Goal: Task Accomplishment & Management: Manage account settings

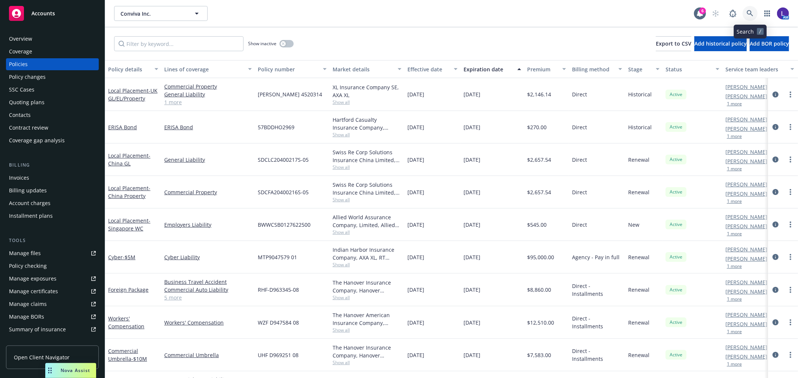
click at [749, 12] on icon at bounding box center [749, 13] width 7 height 7
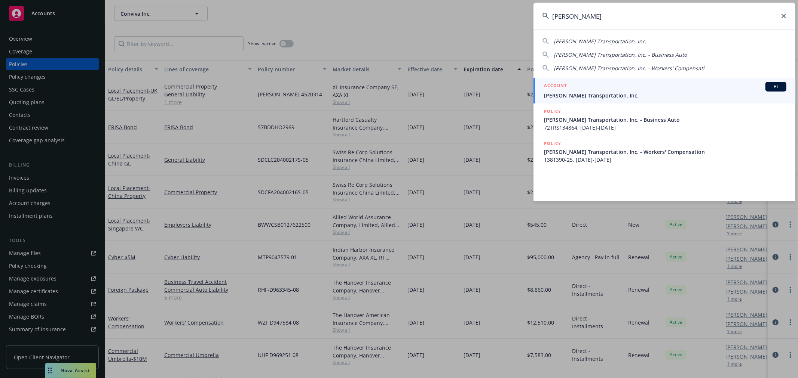
type input "[PERSON_NAME]"
click at [555, 88] on h5 "ACCOUNT" at bounding box center [555, 86] width 23 height 9
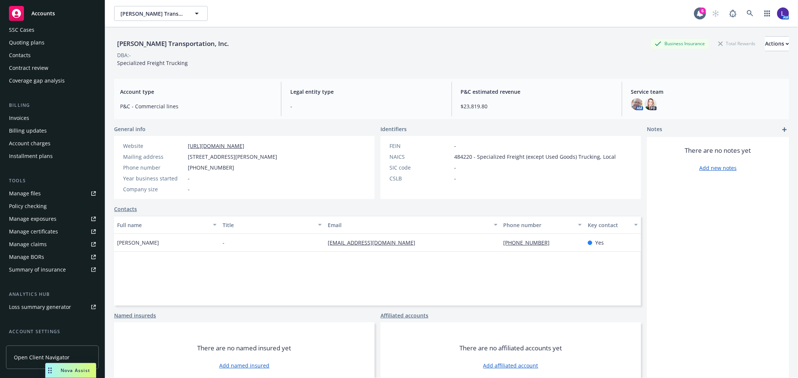
scroll to position [121, 0]
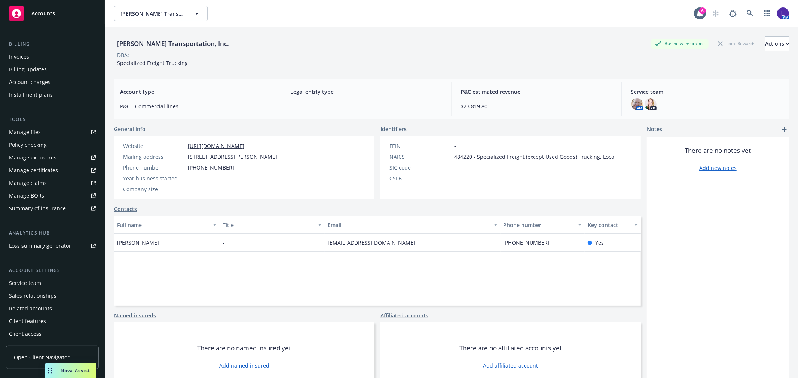
click at [37, 283] on div "Service team" at bounding box center [25, 283] width 32 height 12
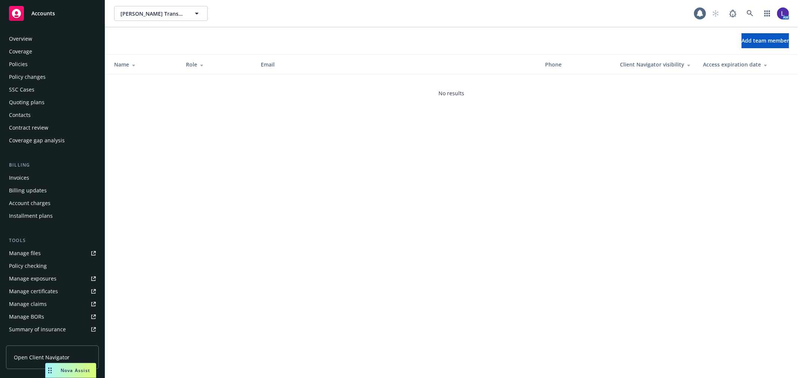
scroll to position [122, 0]
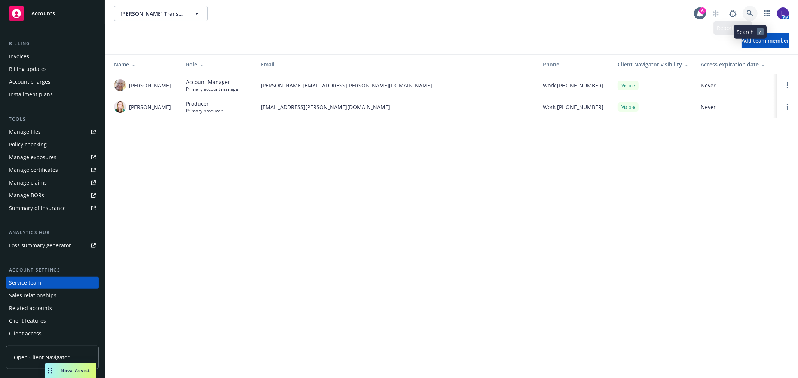
click at [746, 11] on icon at bounding box center [749, 13] width 7 height 7
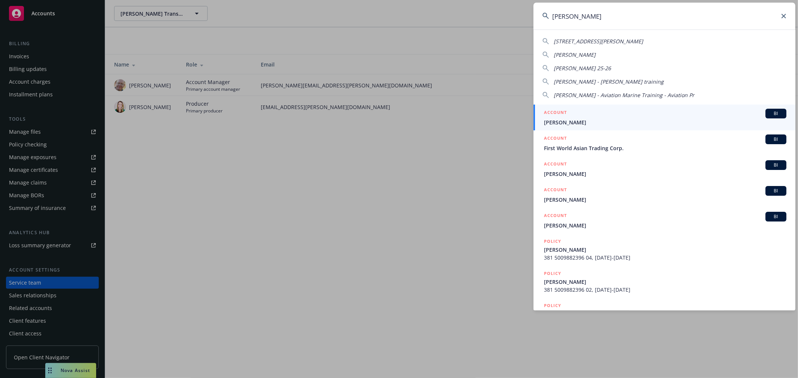
click at [786, 21] on input "[PERSON_NAME]" at bounding box center [664, 16] width 262 height 27
type input "[PERSON_NAME]"
click at [785, 16] on icon at bounding box center [783, 16] width 4 height 4
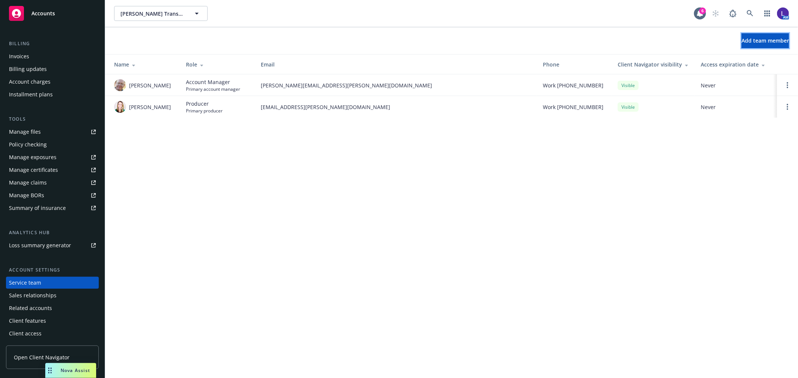
click at [743, 44] on button "Add team member" at bounding box center [764, 40] width 47 height 15
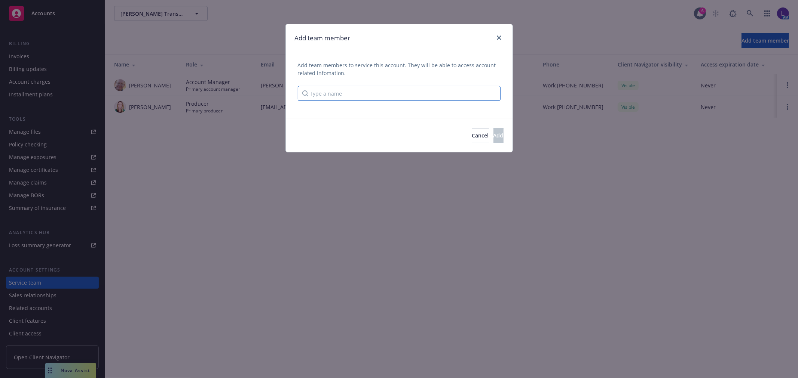
click at [359, 92] on input "Type a name" at bounding box center [399, 93] width 203 height 15
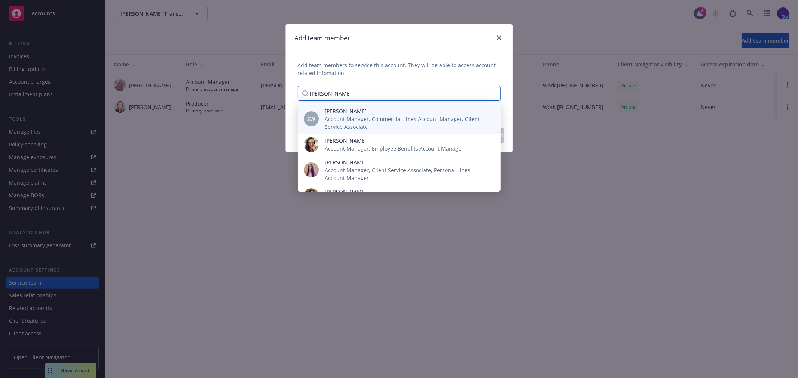
type input "[PERSON_NAME]"
click at [363, 122] on span "Account Manager, Commercial Lines Account Manager, Client Service Associate" at bounding box center [407, 123] width 164 height 16
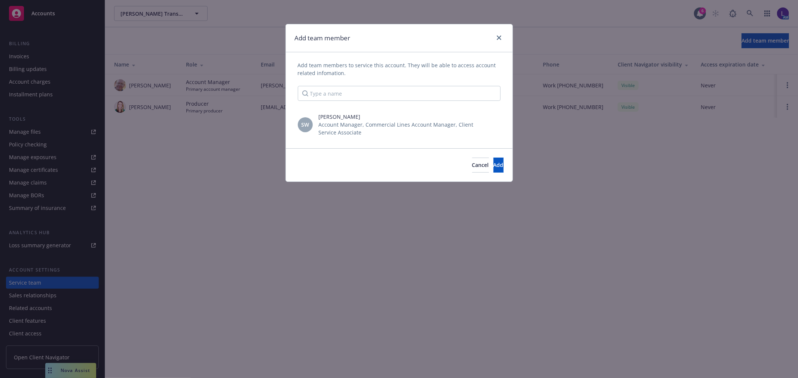
scroll to position [0, 0]
click at [493, 160] on button "Add" at bounding box center [498, 165] width 10 height 15
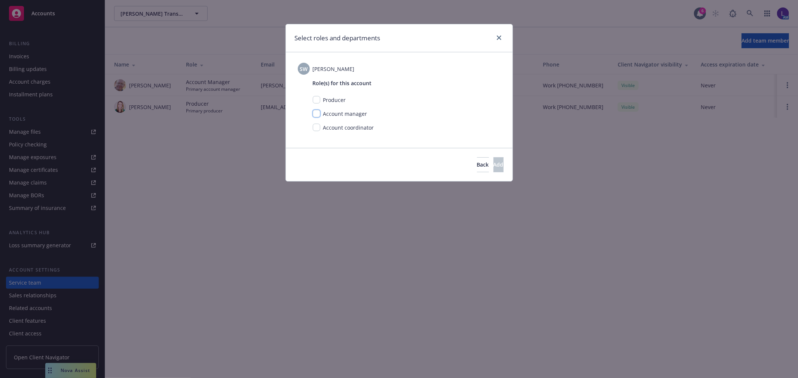
click at [313, 114] on input "checkbox" at bounding box center [316, 113] width 7 height 7
checkbox input "true"
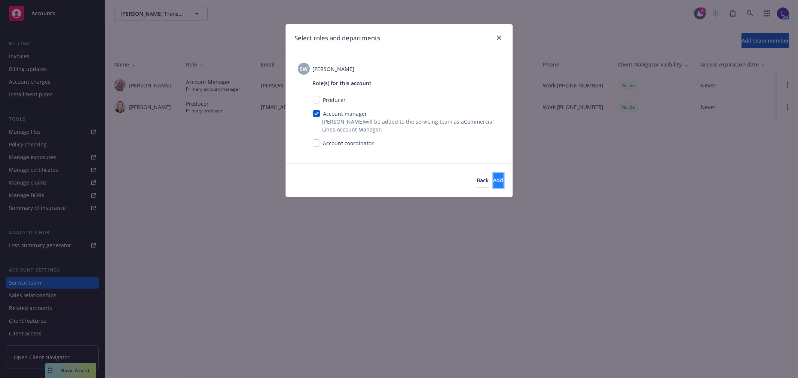
click at [494, 182] on button "Add" at bounding box center [498, 180] width 10 height 15
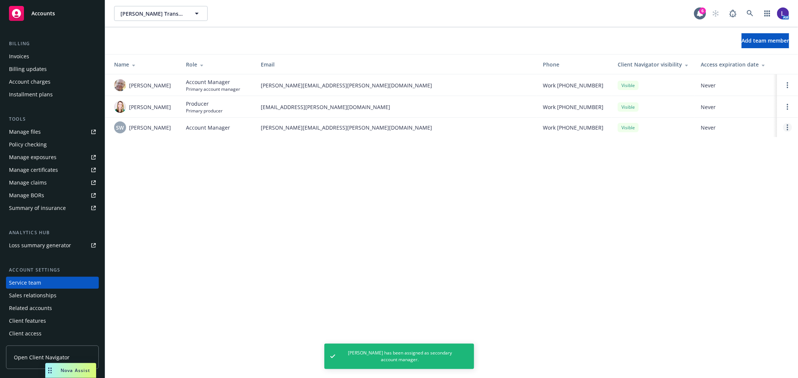
click at [783, 130] on link "Open options" at bounding box center [787, 127] width 9 height 9
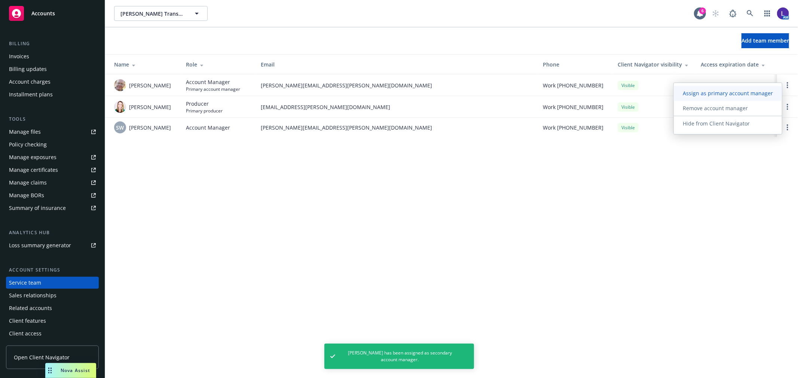
click at [727, 92] on span "Assign as primary account manager" at bounding box center [727, 93] width 108 height 7
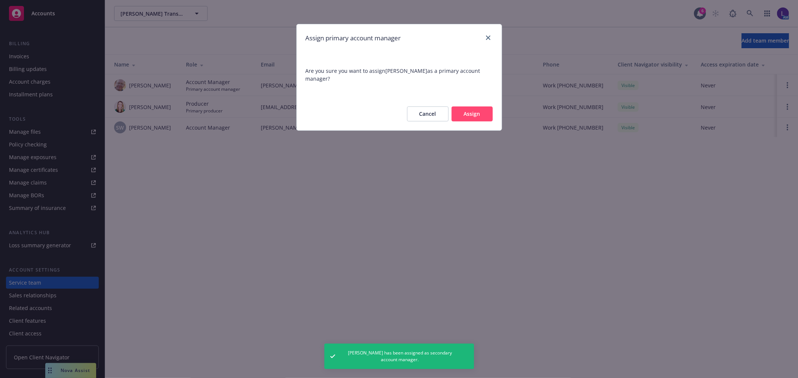
click at [474, 111] on button "Assign" at bounding box center [471, 114] width 41 height 15
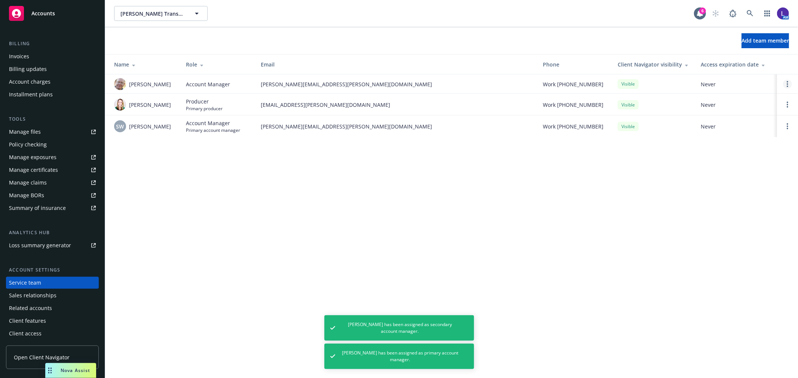
click at [786, 83] on link "Open options" at bounding box center [787, 84] width 9 height 9
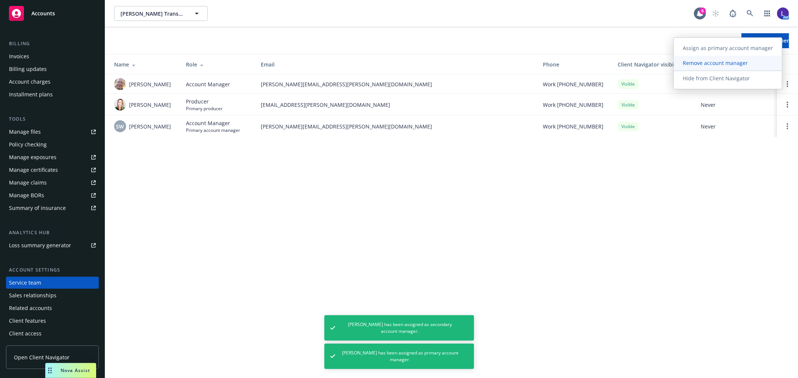
click at [705, 66] on span "Remove account manager" at bounding box center [714, 62] width 83 height 7
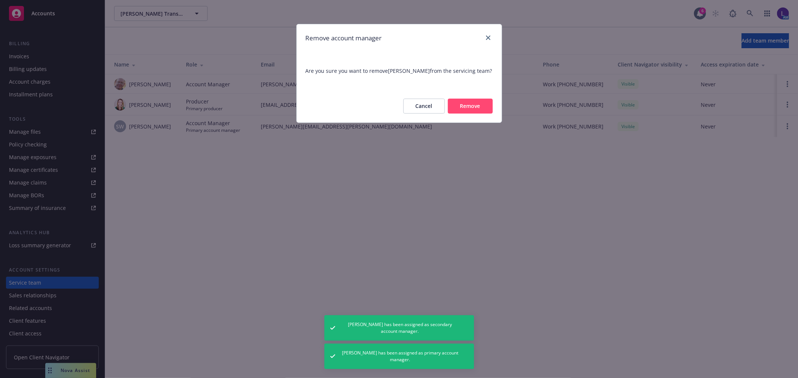
click at [473, 105] on button "Remove" at bounding box center [470, 106] width 45 height 15
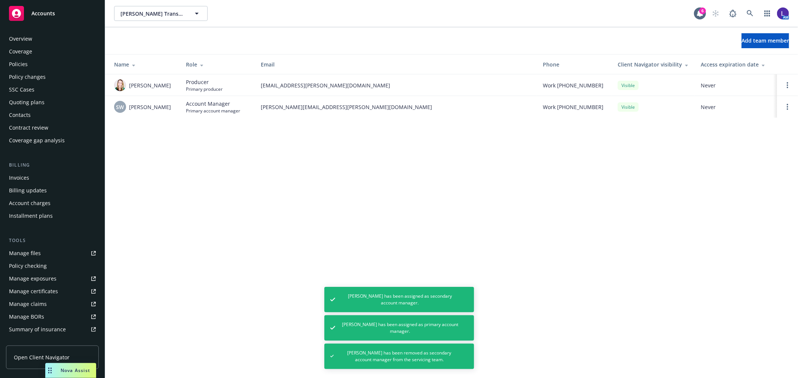
click at [28, 63] on div "Policies" at bounding box center [52, 64] width 87 height 12
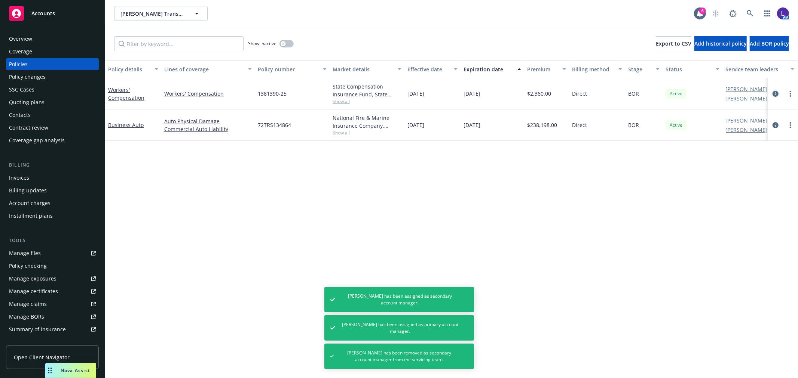
click at [773, 91] on icon "circleInformation" at bounding box center [775, 94] width 6 height 6
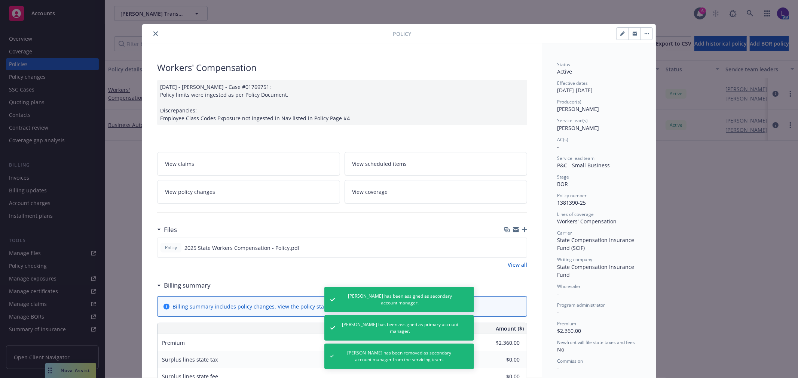
click at [620, 36] on icon "button" at bounding box center [622, 33] width 4 height 4
select select "BOR"
select select "12"
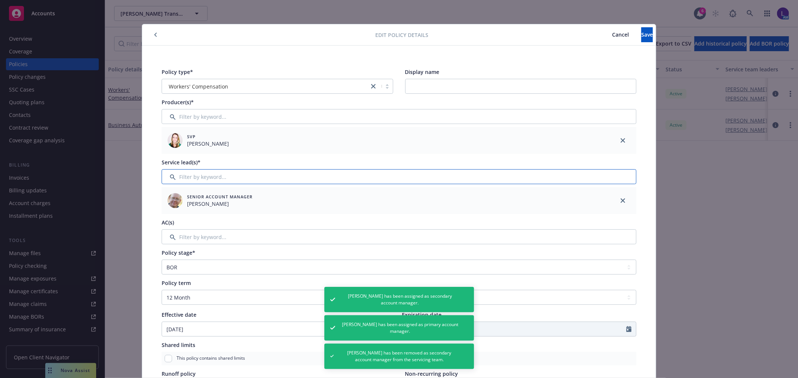
click at [232, 173] on input "Filter by keyword..." at bounding box center [399, 176] width 475 height 15
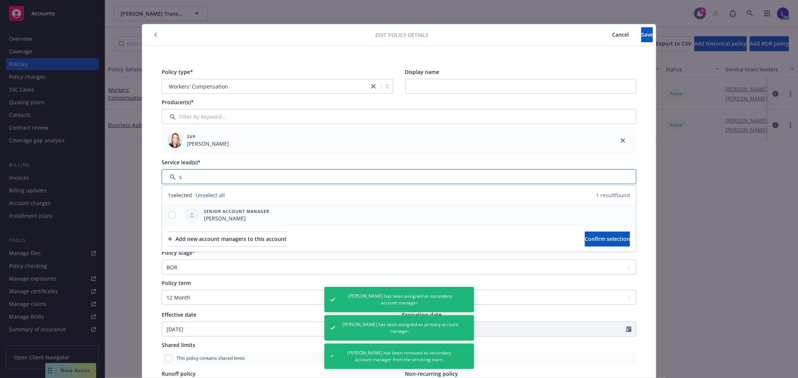
type input "s"
click at [168, 217] on input "checkbox" at bounding box center [171, 215] width 7 height 7
checkbox input "true"
click at [584, 240] on span "Confirm selection" at bounding box center [606, 239] width 45 height 7
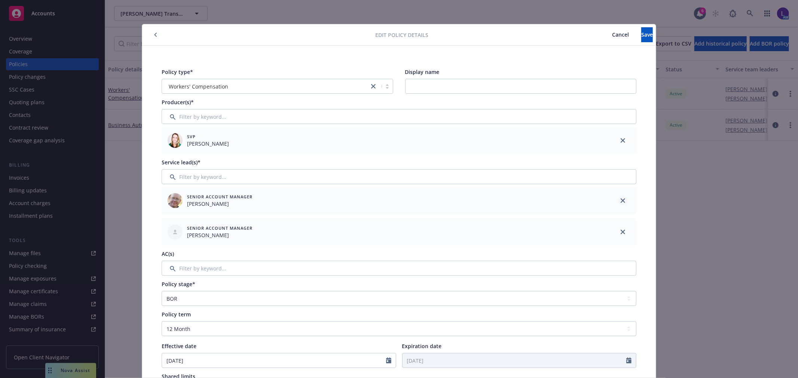
click at [620, 200] on icon "close" at bounding box center [622, 201] width 4 height 4
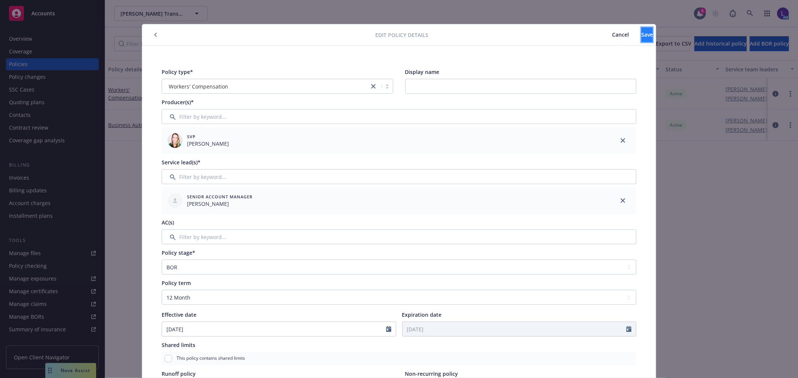
click at [641, 39] on button "Save" at bounding box center [647, 34] width 12 height 15
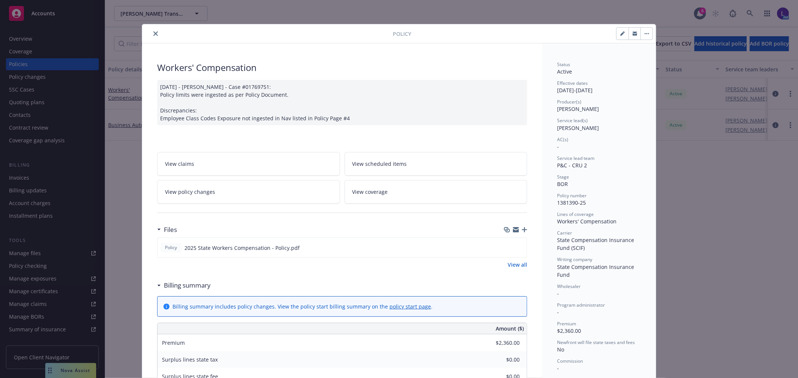
click at [153, 31] on icon "close" at bounding box center [155, 33] width 4 height 4
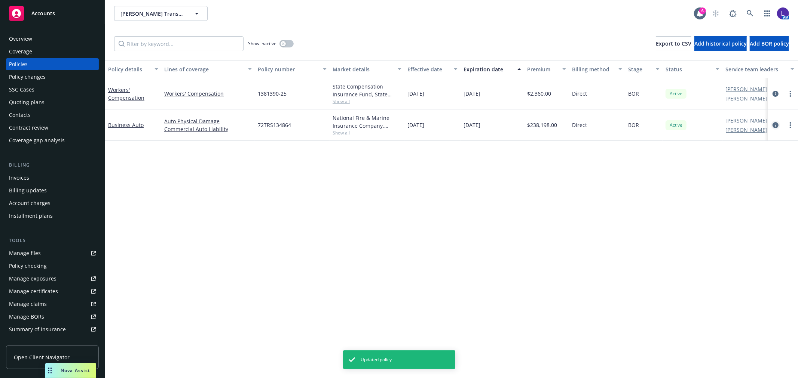
click at [776, 125] on icon "circleInformation" at bounding box center [775, 125] width 6 height 6
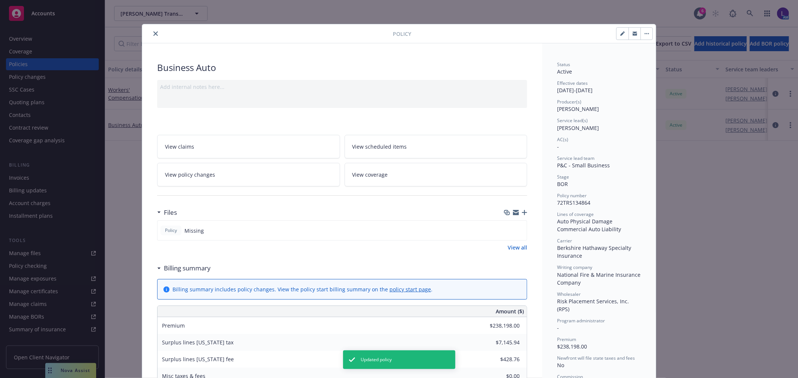
click at [620, 32] on icon "button" at bounding box center [622, 33] width 4 height 4
select select "BOR"
select select "12"
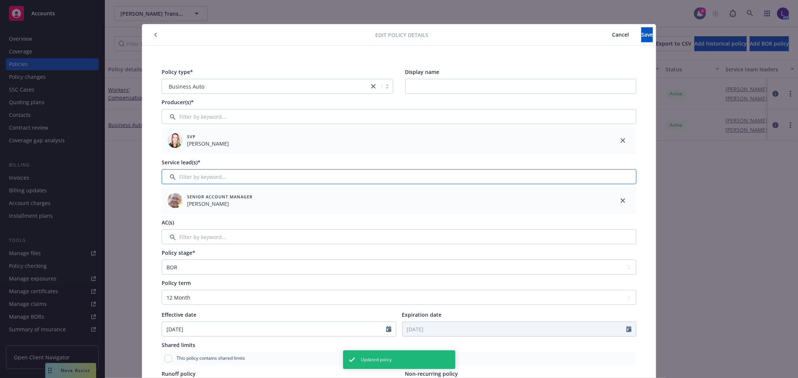
click at [199, 180] on input "Filter by keyword..." at bounding box center [399, 176] width 475 height 15
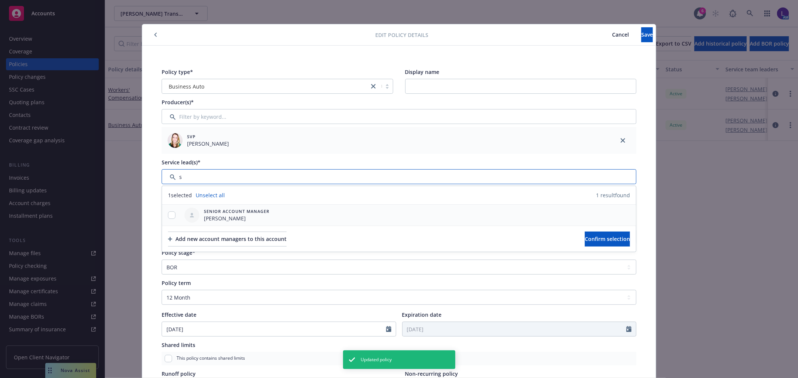
type input "s"
click at [168, 215] on input "checkbox" at bounding box center [171, 215] width 7 height 7
checkbox input "true"
click at [605, 240] on span "Confirm selection" at bounding box center [606, 239] width 45 height 7
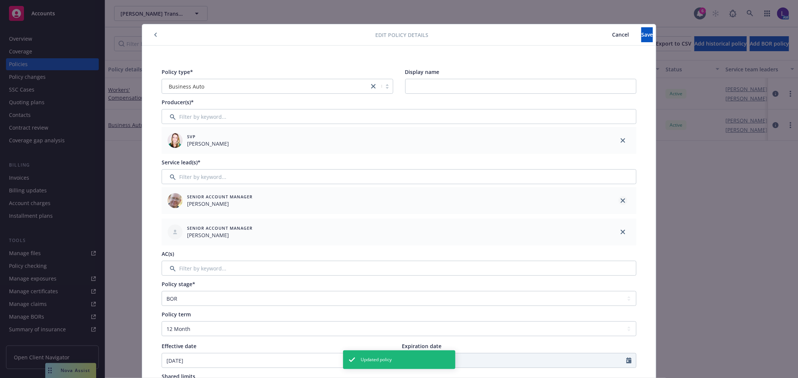
click at [620, 199] on icon "close" at bounding box center [622, 201] width 4 height 4
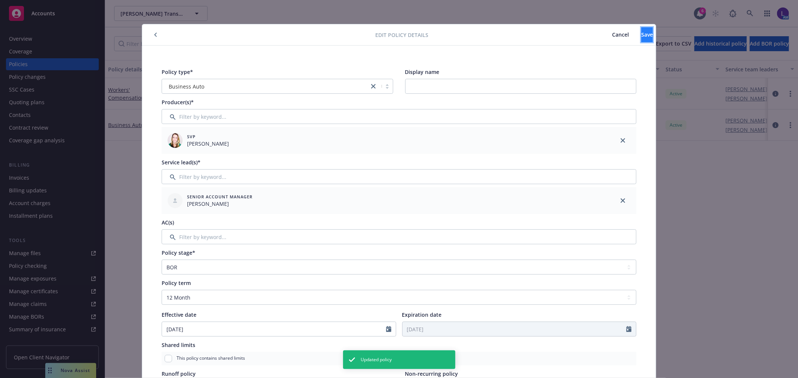
click at [646, 34] on button "Save" at bounding box center [647, 34] width 12 height 15
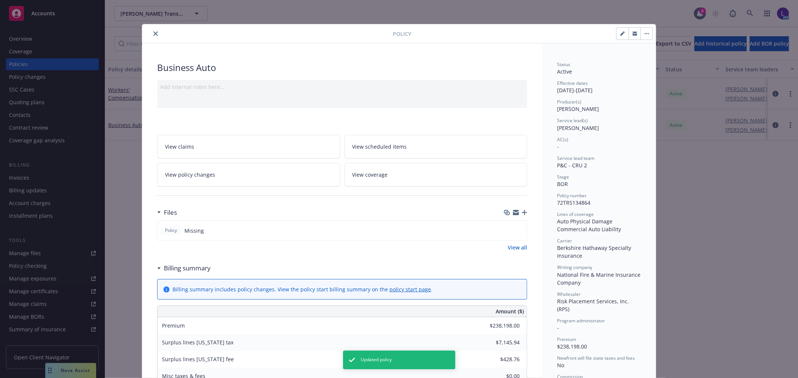
click at [153, 34] on icon "close" at bounding box center [155, 33] width 4 height 4
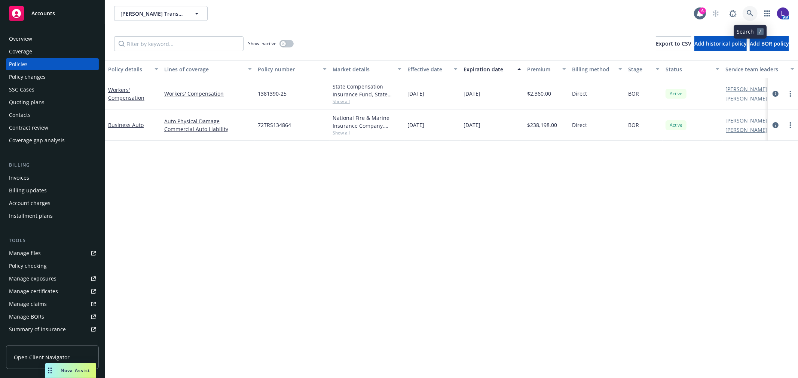
click at [749, 8] on link at bounding box center [749, 13] width 15 height 15
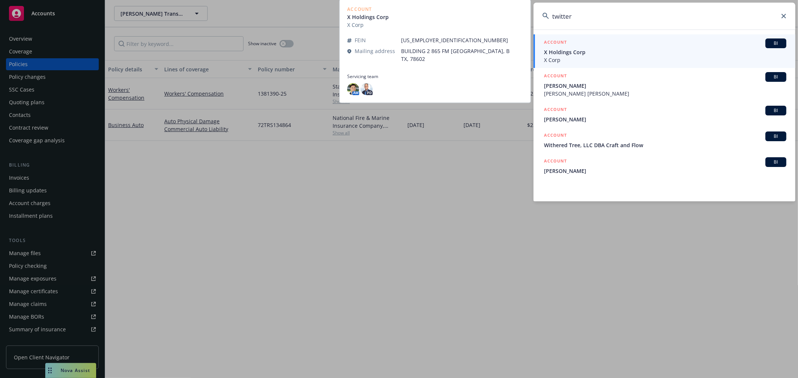
type input "twitter"
click at [567, 54] on span "X Holdings Corp" at bounding box center [665, 52] width 242 height 8
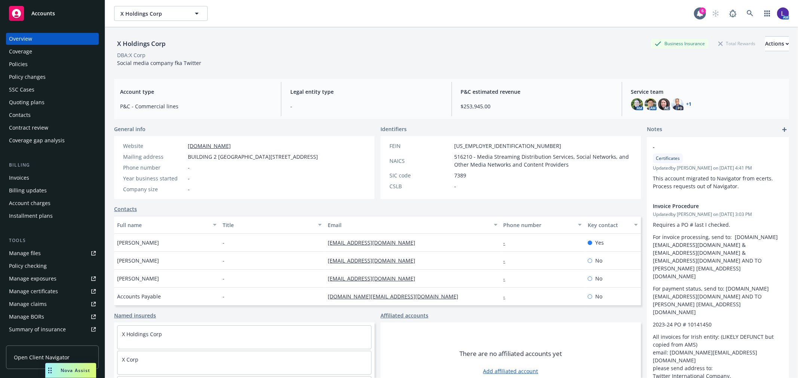
click at [19, 62] on div "Policies" at bounding box center [18, 64] width 19 height 12
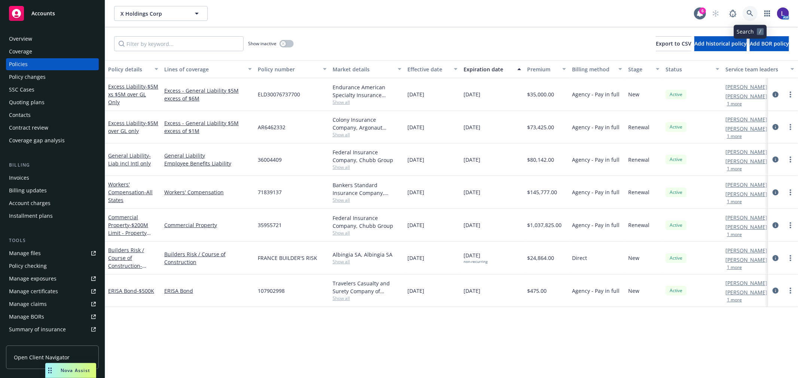
click at [748, 12] on icon at bounding box center [749, 13] width 7 height 7
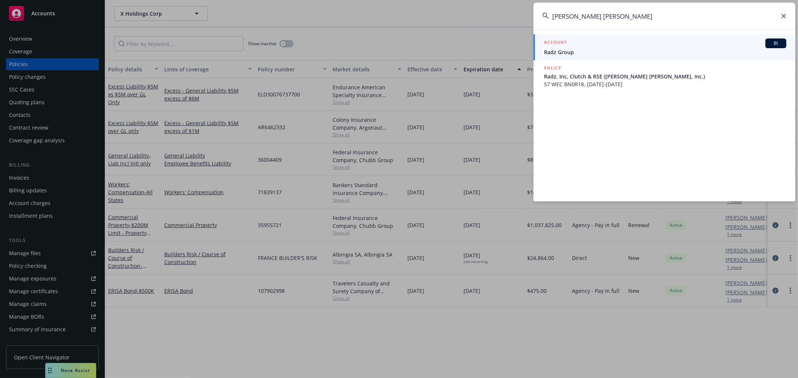
drag, startPoint x: 611, startPoint y: 13, endPoint x: 508, endPoint y: 7, distance: 103.0
click at [508, 7] on div "[PERSON_NAME] [PERSON_NAME] ACCOUNT BI Radz Group POLICY Radz, Inc, Clutch & RS…" at bounding box center [399, 189] width 798 height 378
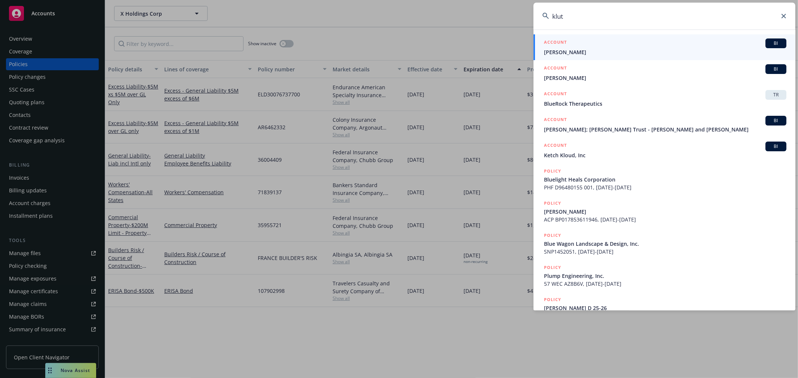
type input "klutz"
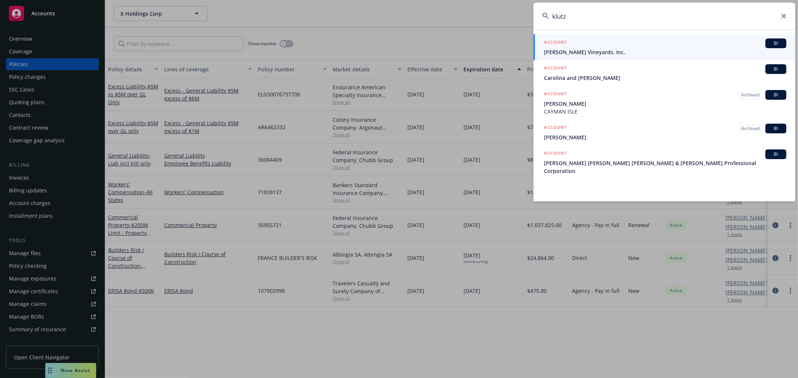
drag, startPoint x: 574, startPoint y: 14, endPoint x: 534, endPoint y: 11, distance: 40.5
click at [534, 11] on input "klutz" at bounding box center [664, 16] width 262 height 27
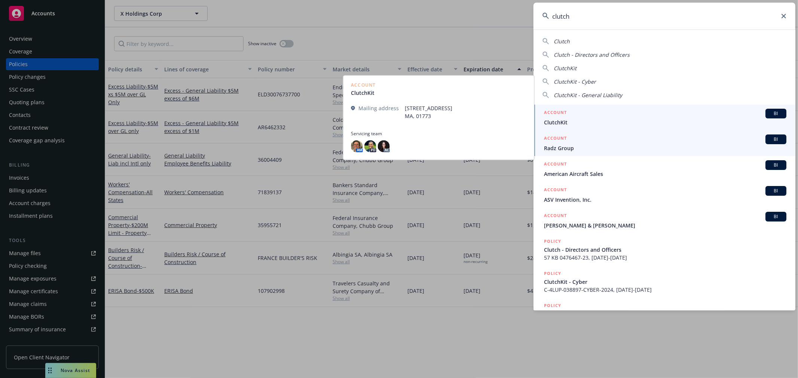
type input "clutch"
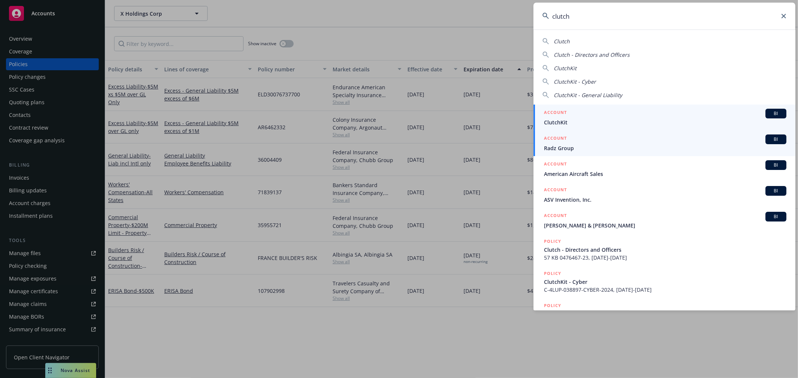
click at [574, 143] on div "ACCOUNT BI" at bounding box center [665, 140] width 242 height 10
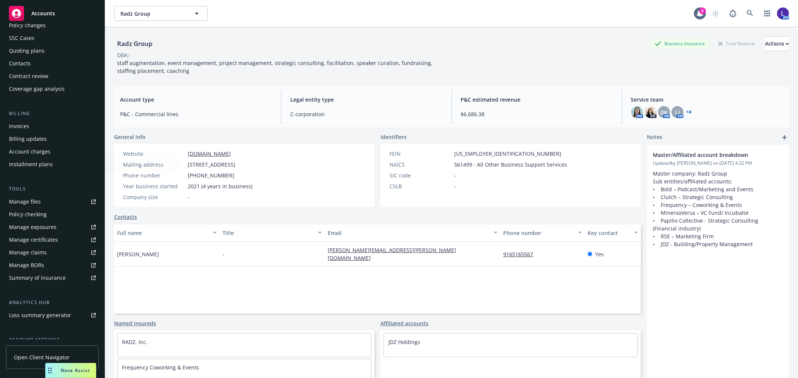
scroll to position [121, 0]
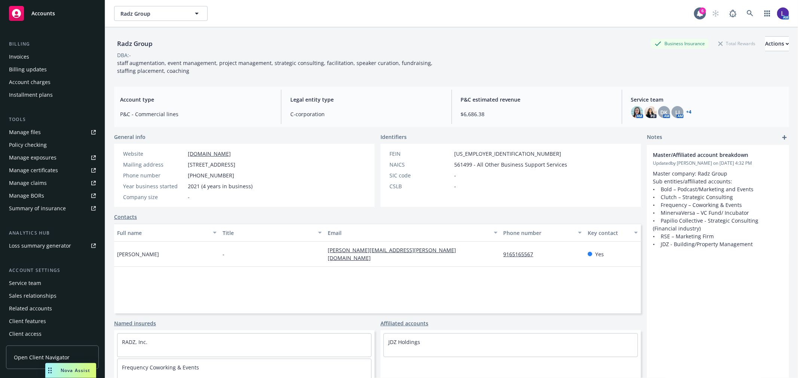
click at [53, 283] on div "Service team" at bounding box center [52, 283] width 87 height 12
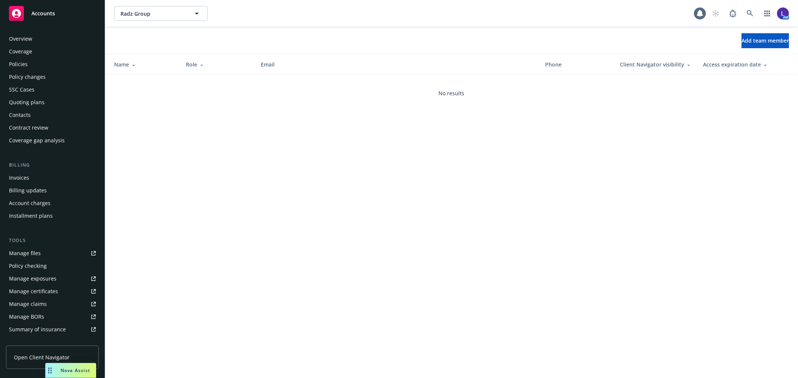
scroll to position [122, 0]
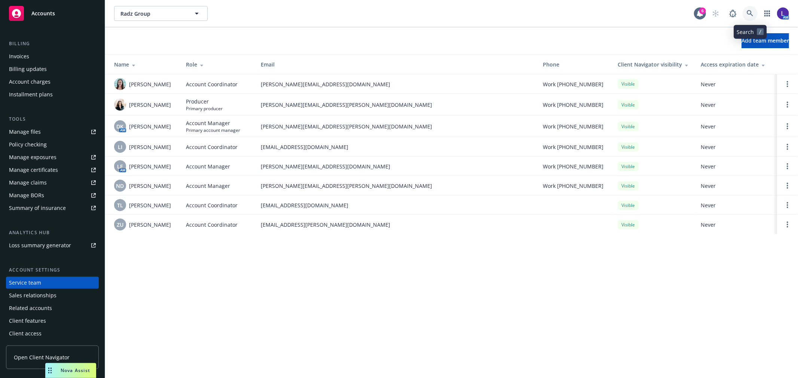
click at [749, 10] on icon at bounding box center [749, 13] width 6 height 6
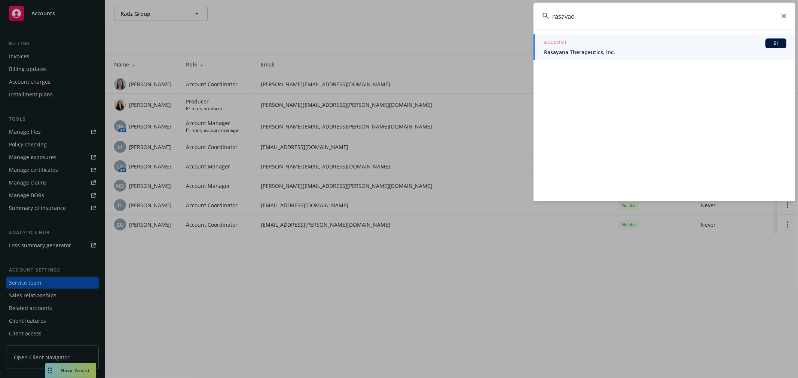
type input "rasavad"
